Goal: Task Accomplishment & Management: Complete application form

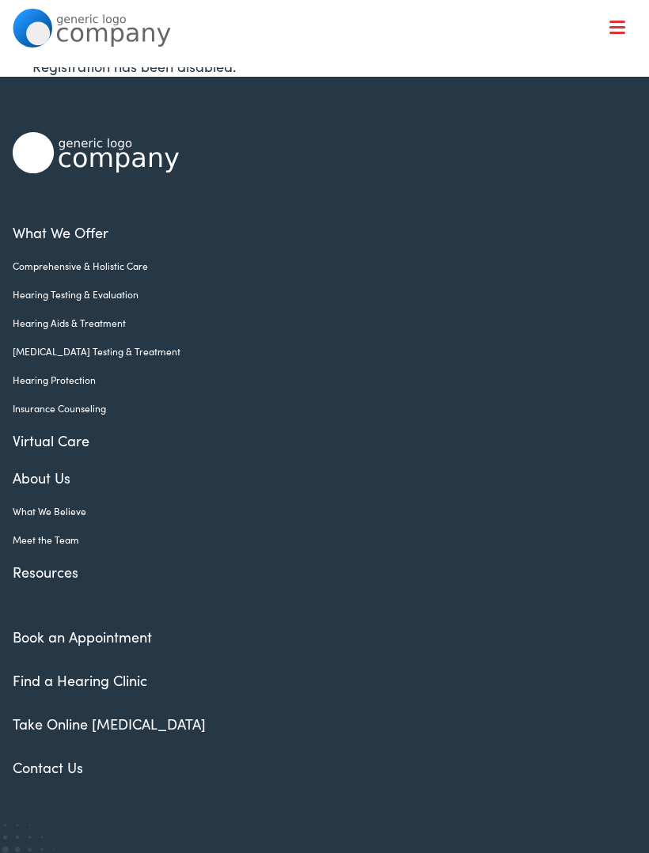
click at [138, 89] on div "What We Offer Comprehensive & Holistic Care Hearing Testing & Evaluation Hearin…" at bounding box center [324, 450] width 623 height 747
